Goal: Task Accomplishment & Management: Manage account settings

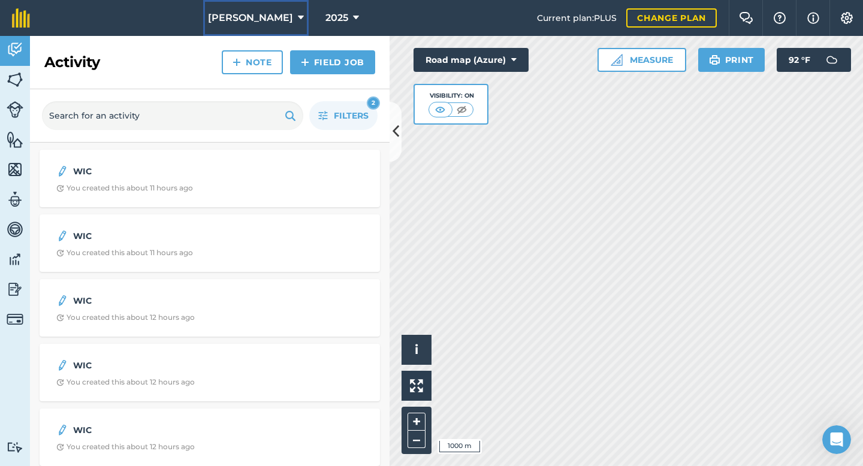
click at [281, 19] on span "[PERSON_NAME]" at bounding box center [250, 18] width 85 height 14
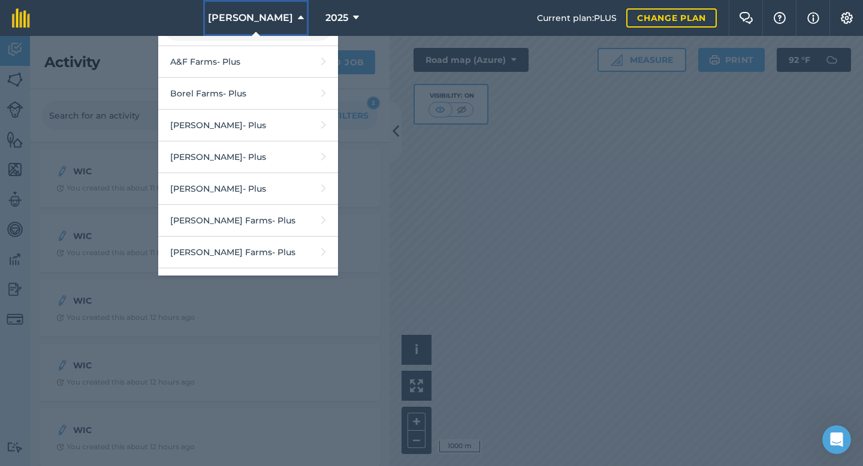
scroll to position [48, 0]
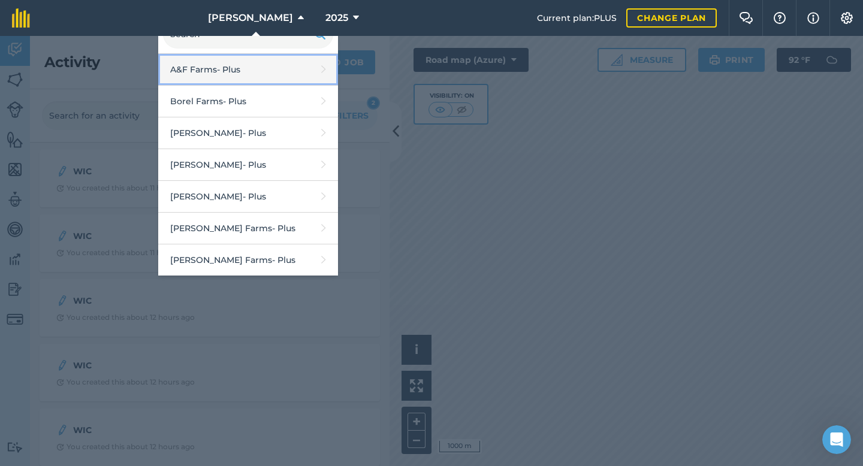
click at [237, 80] on link "A&F Farms - Plus" at bounding box center [248, 70] width 180 height 32
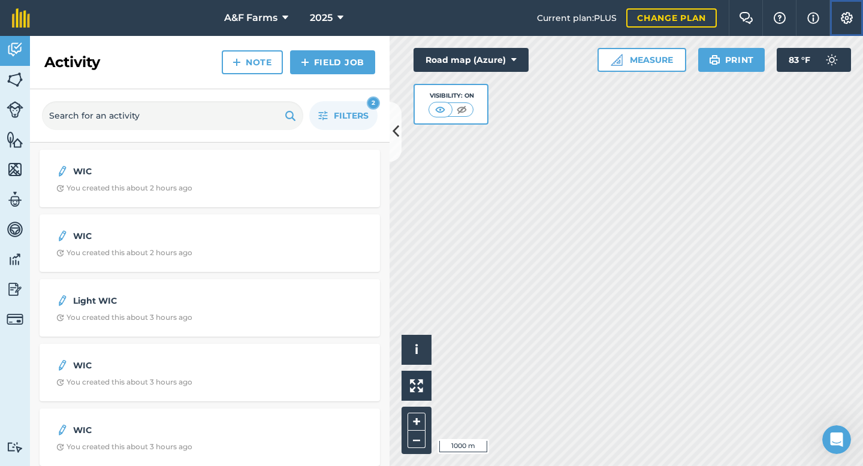
click at [842, 18] on img at bounding box center [847, 18] width 14 height 12
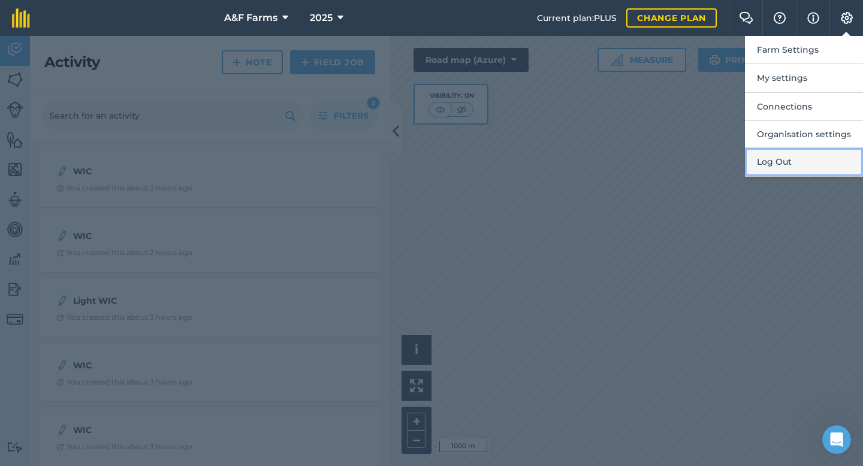
click at [801, 166] on button "Log Out" at bounding box center [804, 162] width 118 height 28
